Goal: Communication & Community: Answer question/provide support

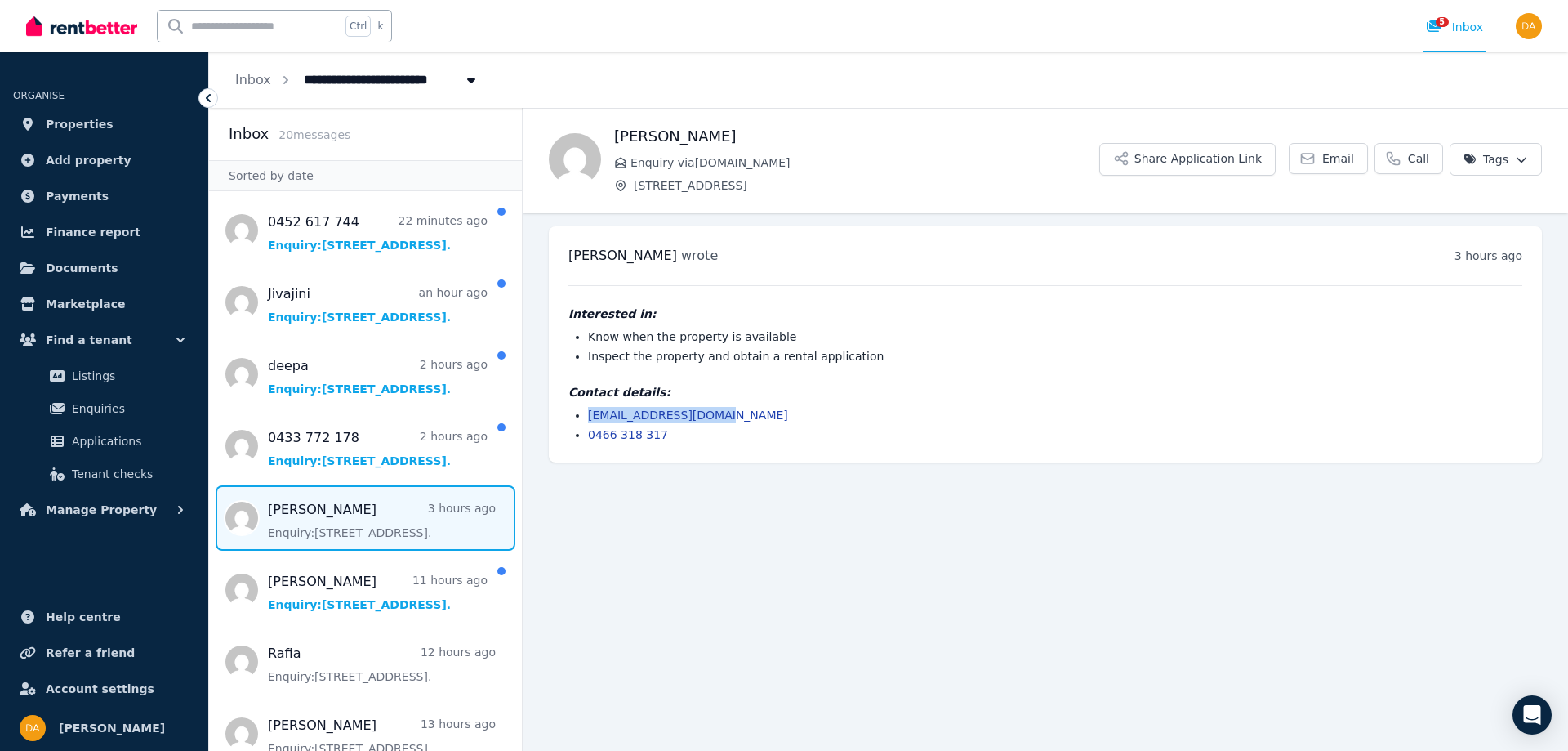
drag, startPoint x: 722, startPoint y: 413, endPoint x: 591, endPoint y: 406, distance: 131.2
click at [591, 406] on div "Contact details: write2chets@gmail.com 0466 318 317" at bounding box center [1045, 413] width 954 height 59
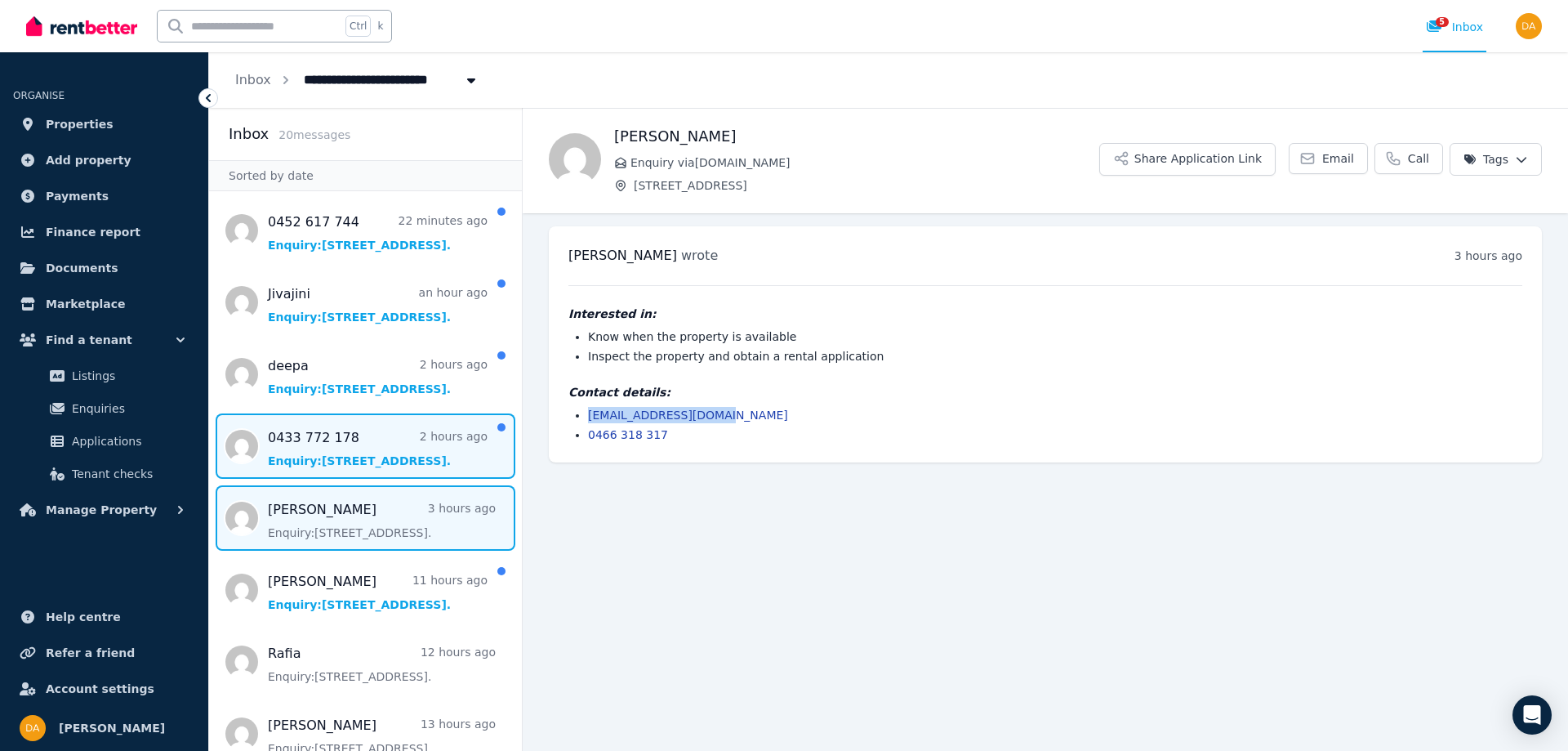
click at [324, 453] on span "Message list" at bounding box center [365, 446] width 312 height 65
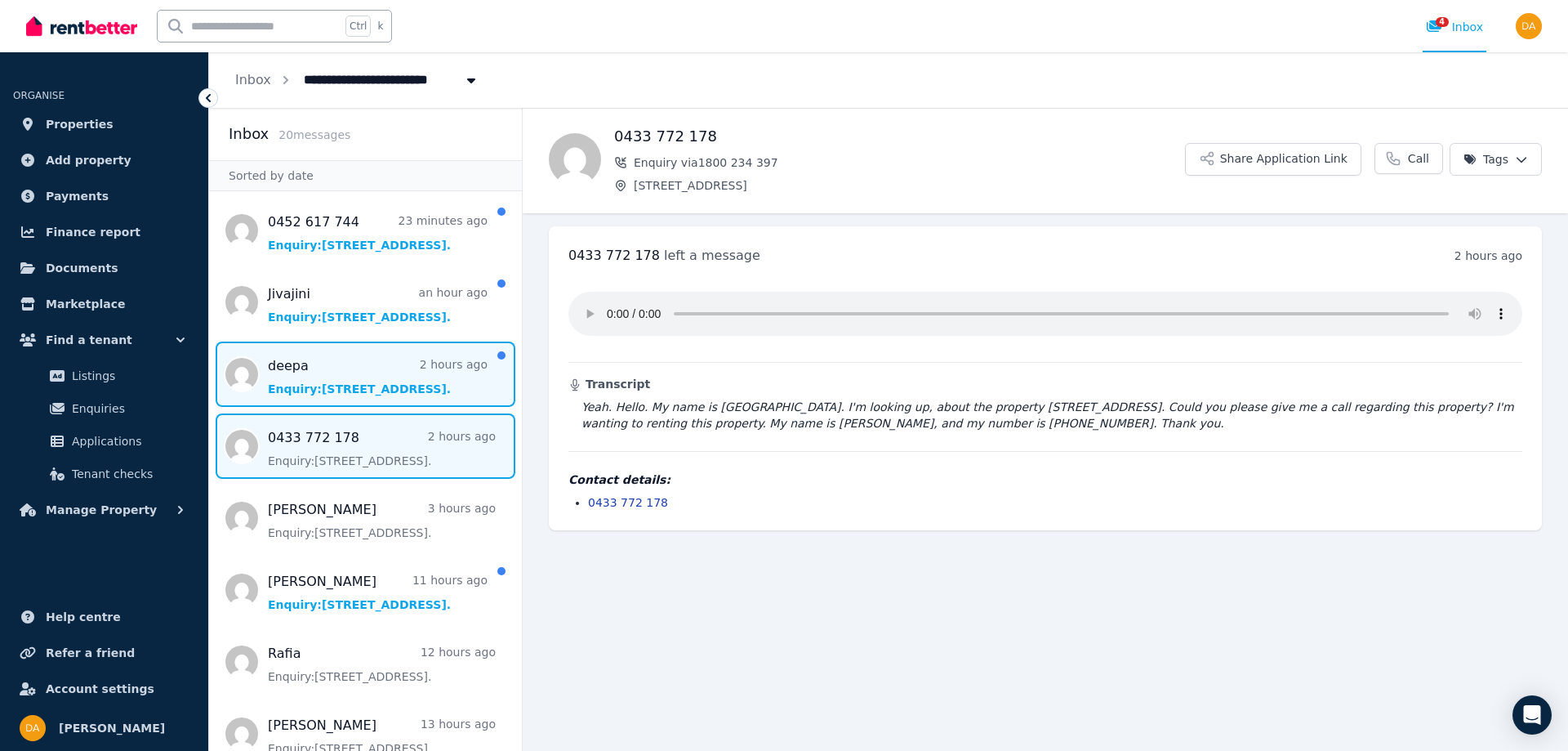
click at [293, 376] on span "Message list" at bounding box center [365, 374] width 312 height 65
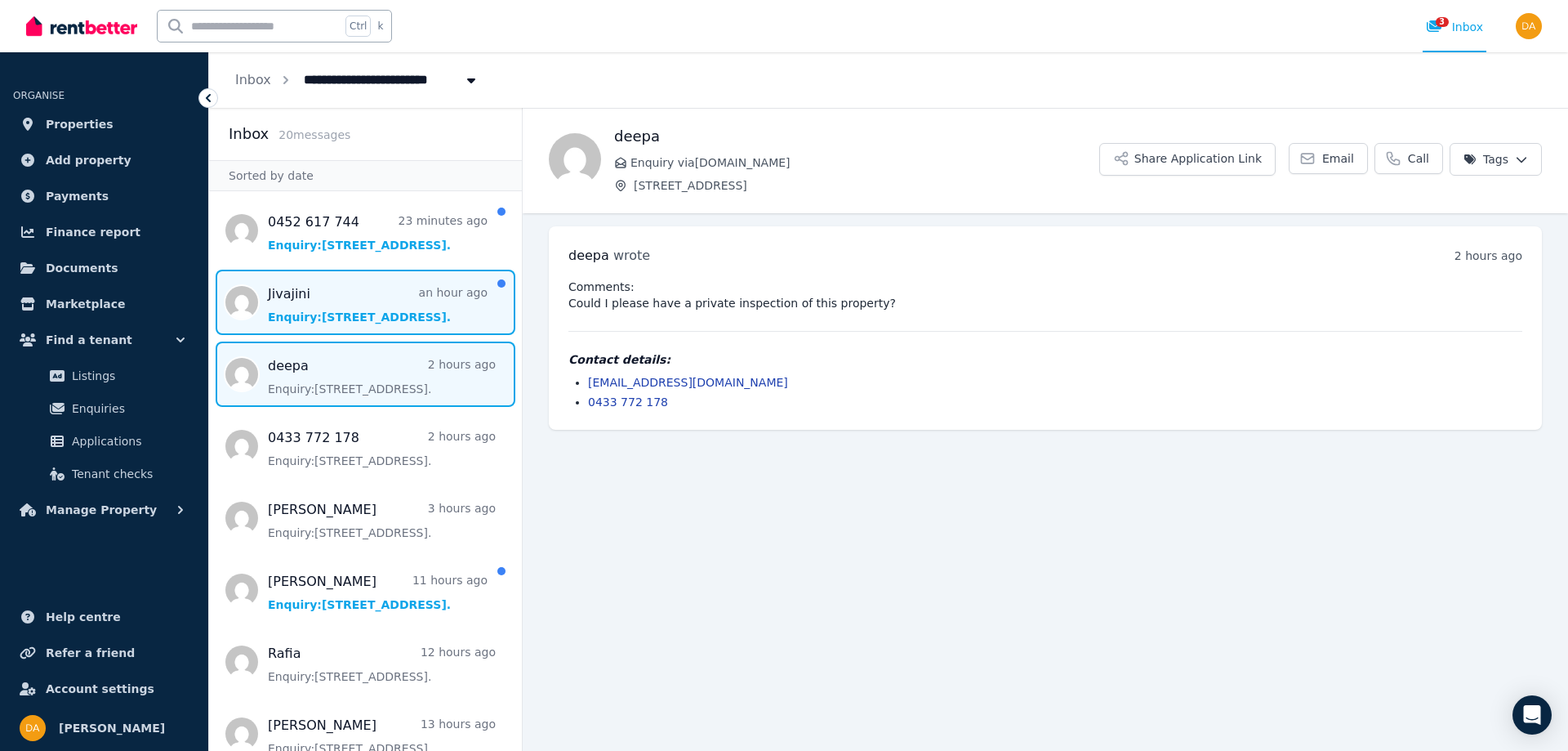
click at [305, 299] on span "Message list" at bounding box center [365, 302] width 312 height 65
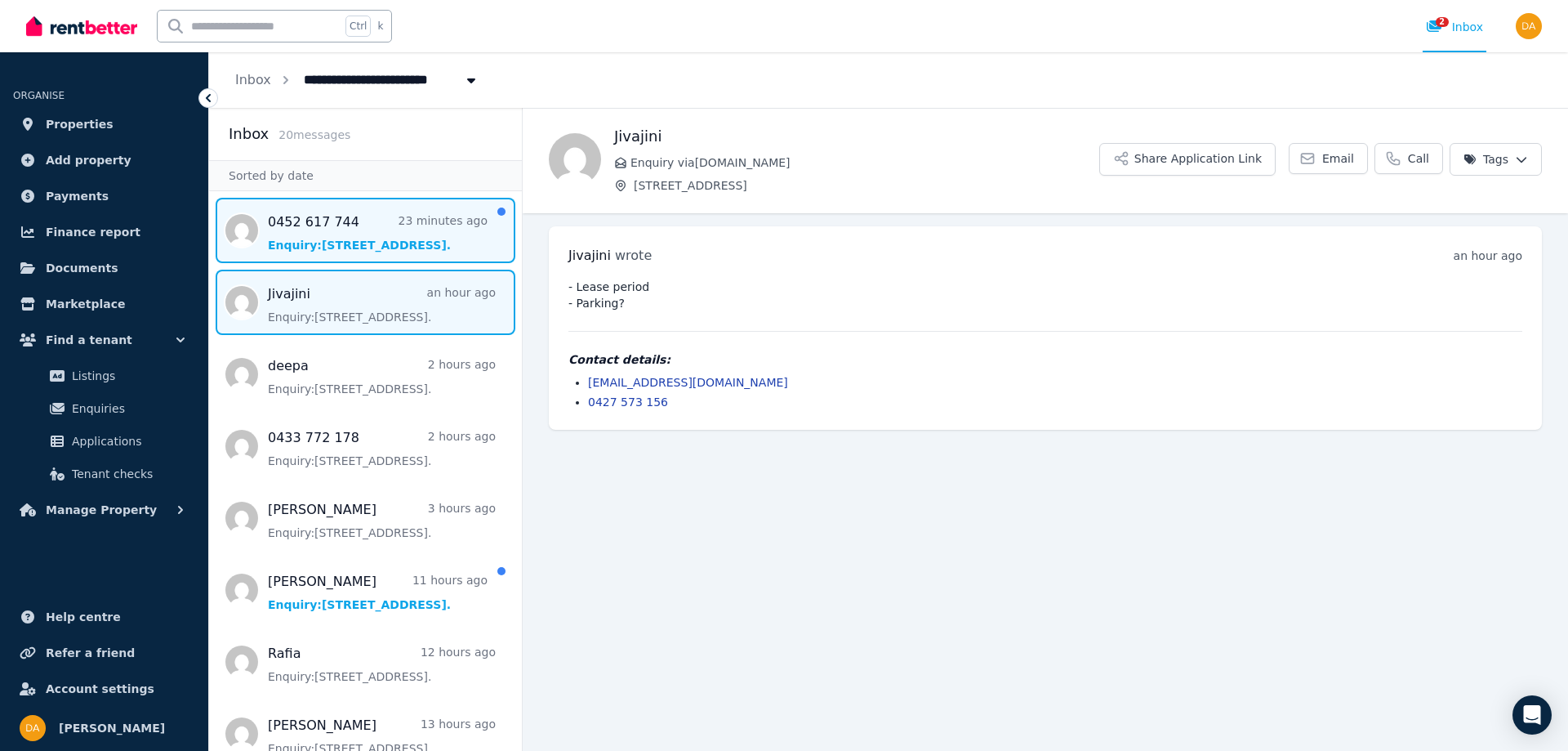
click at [326, 220] on span "Message list" at bounding box center [365, 231] width 312 height 65
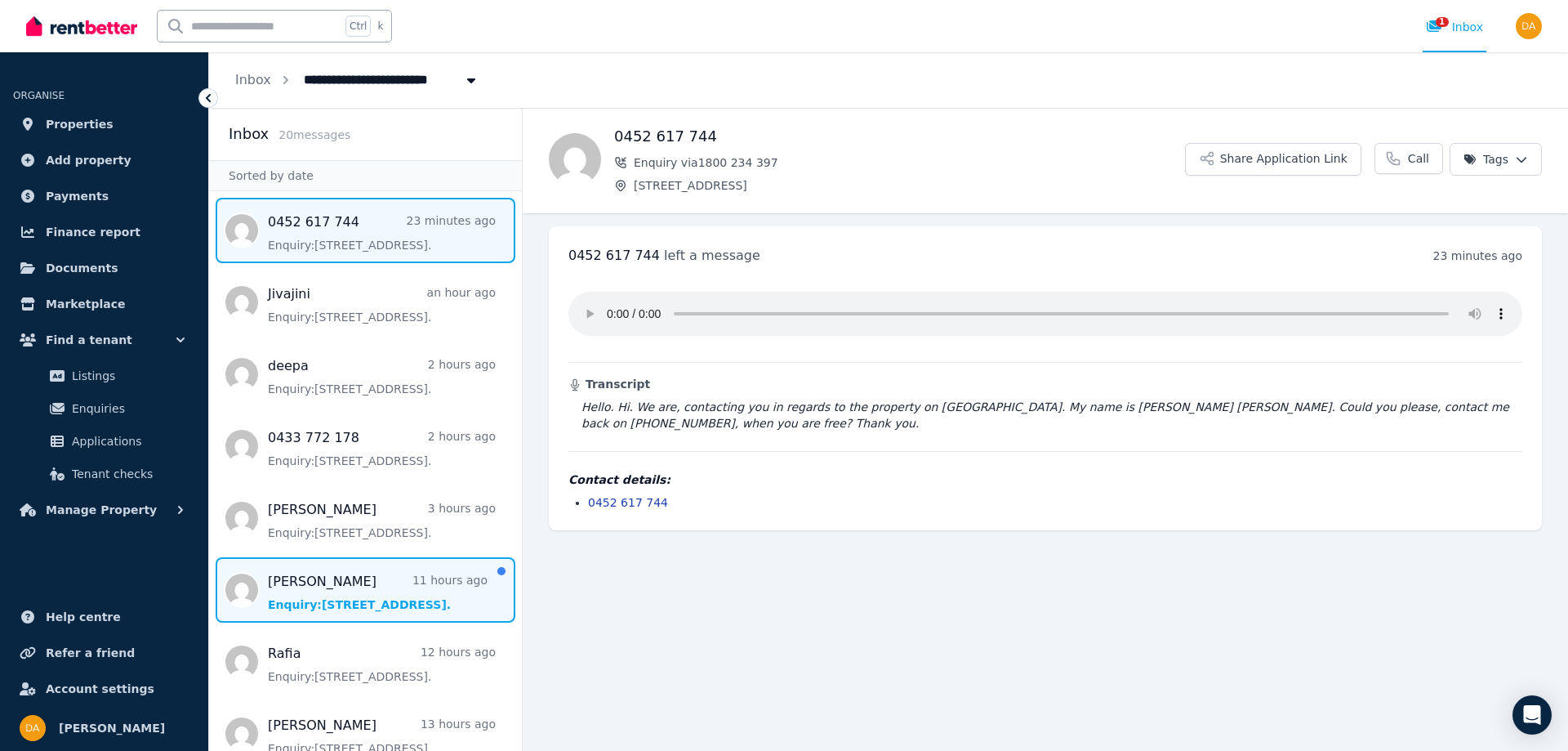
click at [324, 588] on span "Message list" at bounding box center [365, 590] width 312 height 65
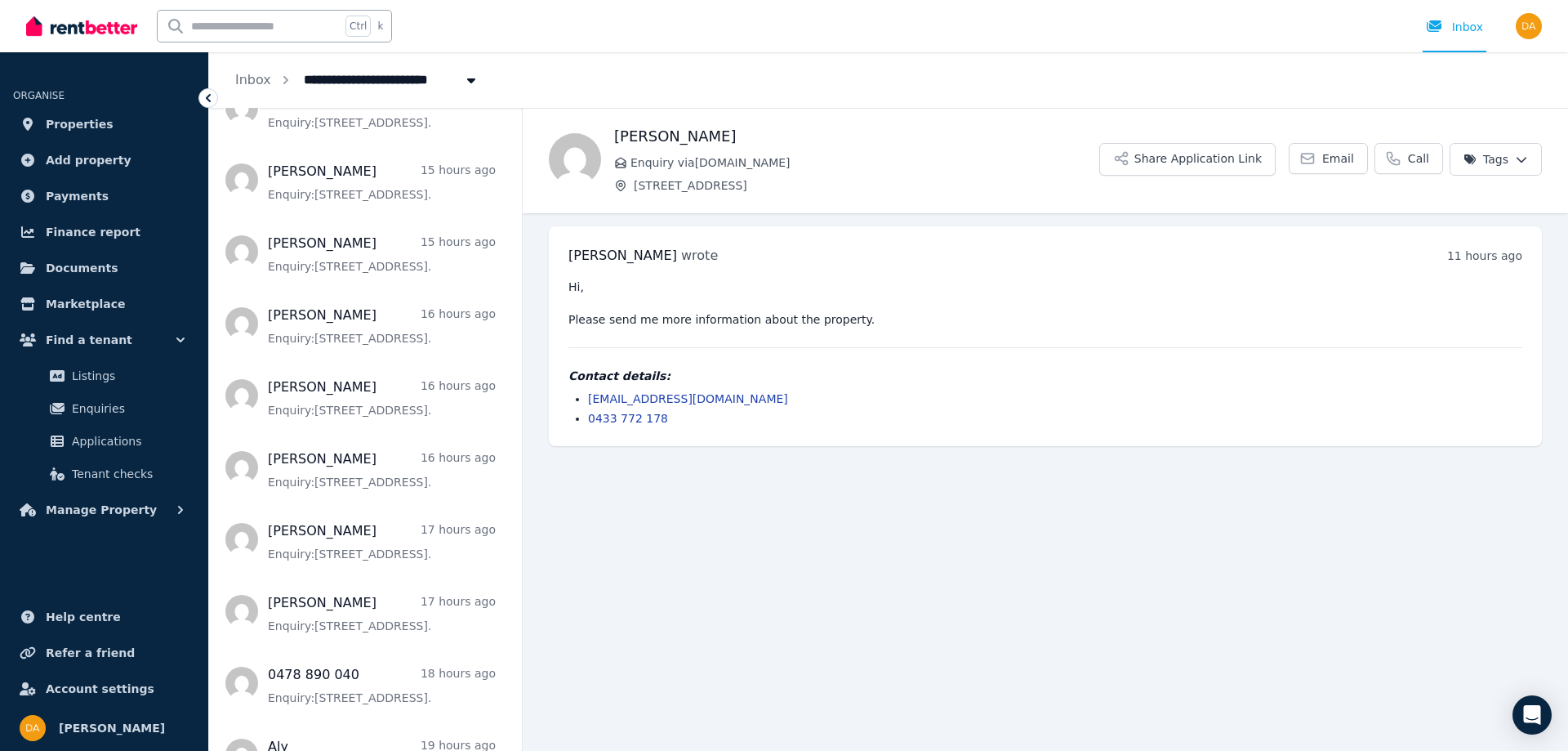
scroll to position [558, 0]
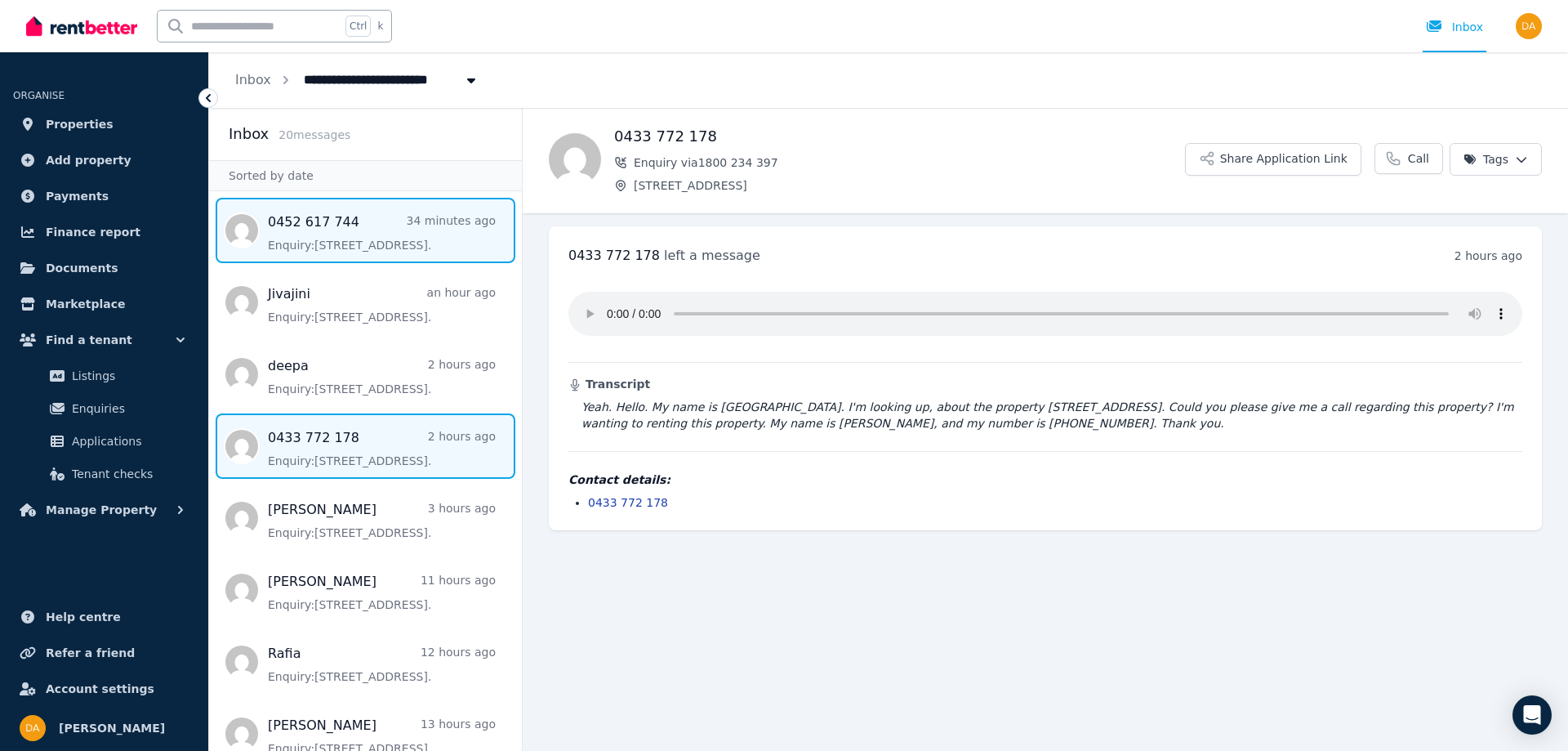
click at [319, 237] on span "Message list" at bounding box center [365, 231] width 312 height 65
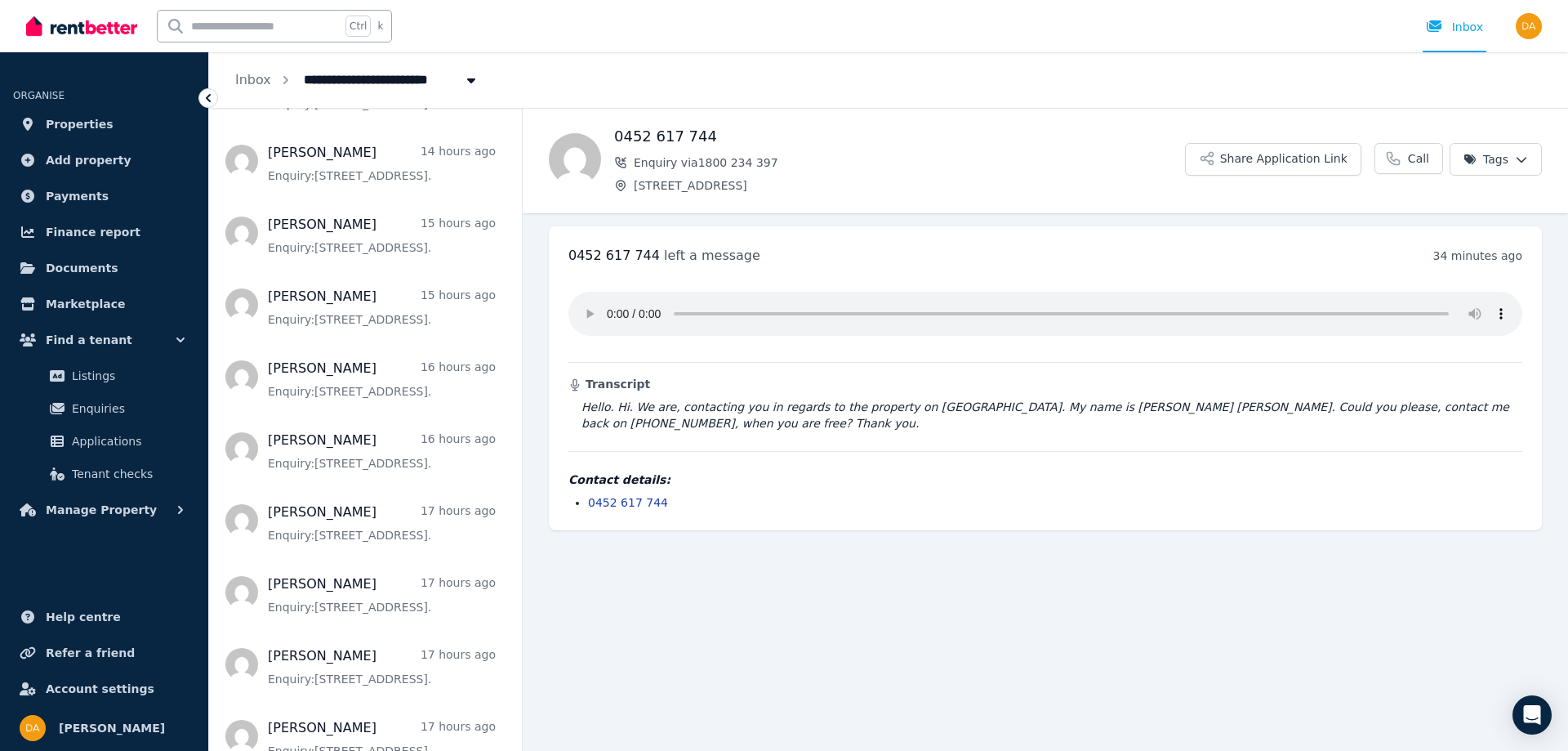
scroll to position [639, 0]
